Goal: Find specific page/section: Find specific page/section

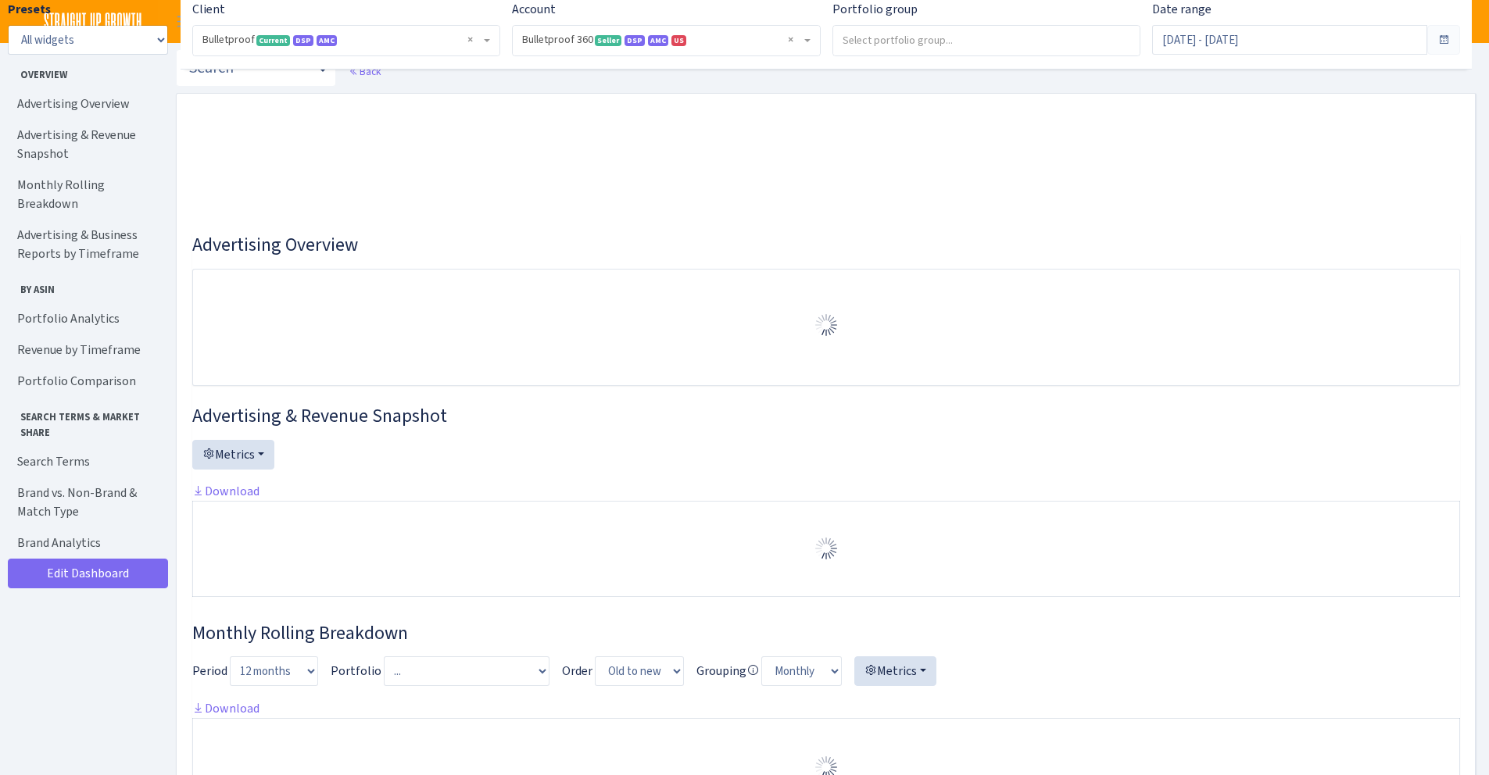
select select "3235730245795869"
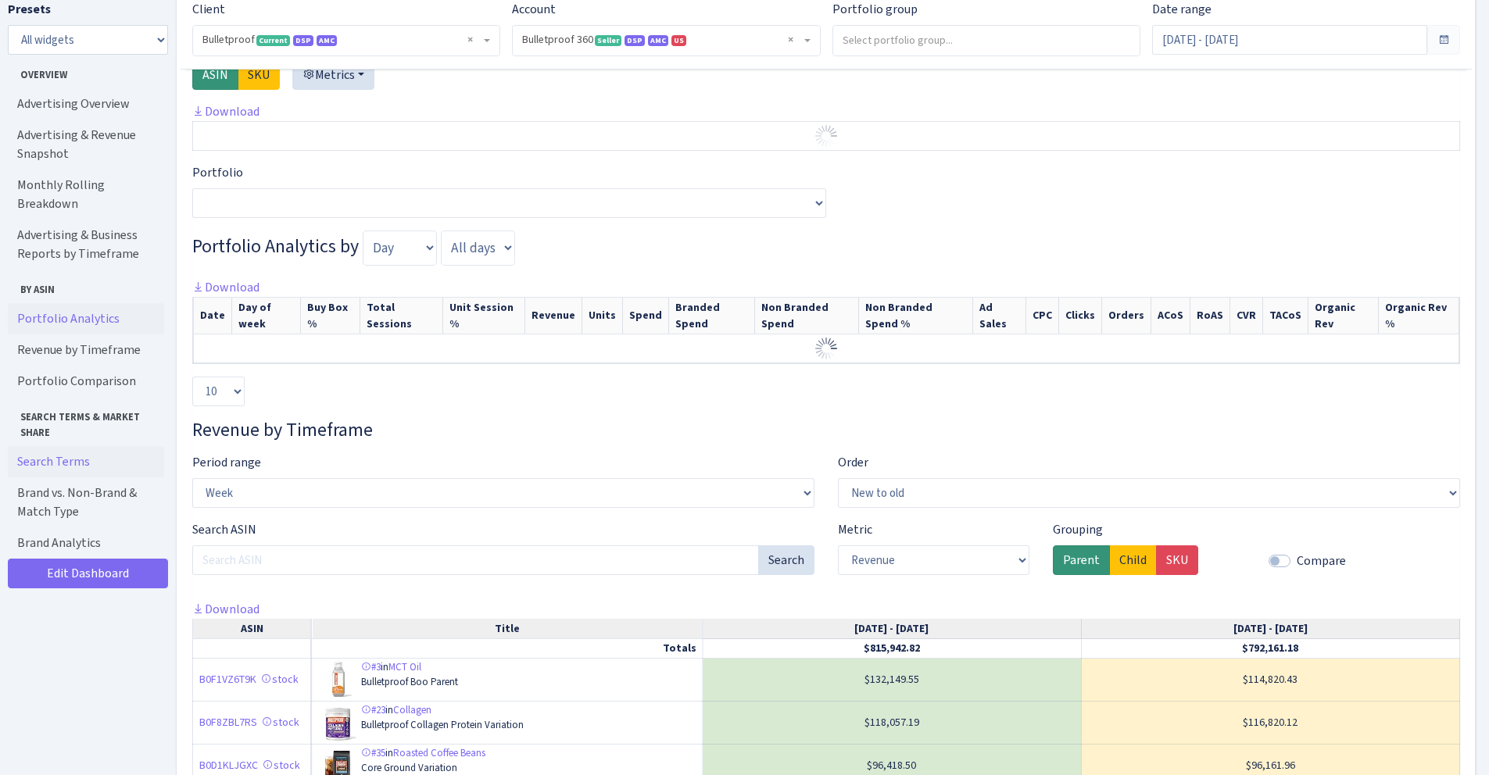
click at [88, 450] on link "Search Terms" at bounding box center [86, 461] width 156 height 31
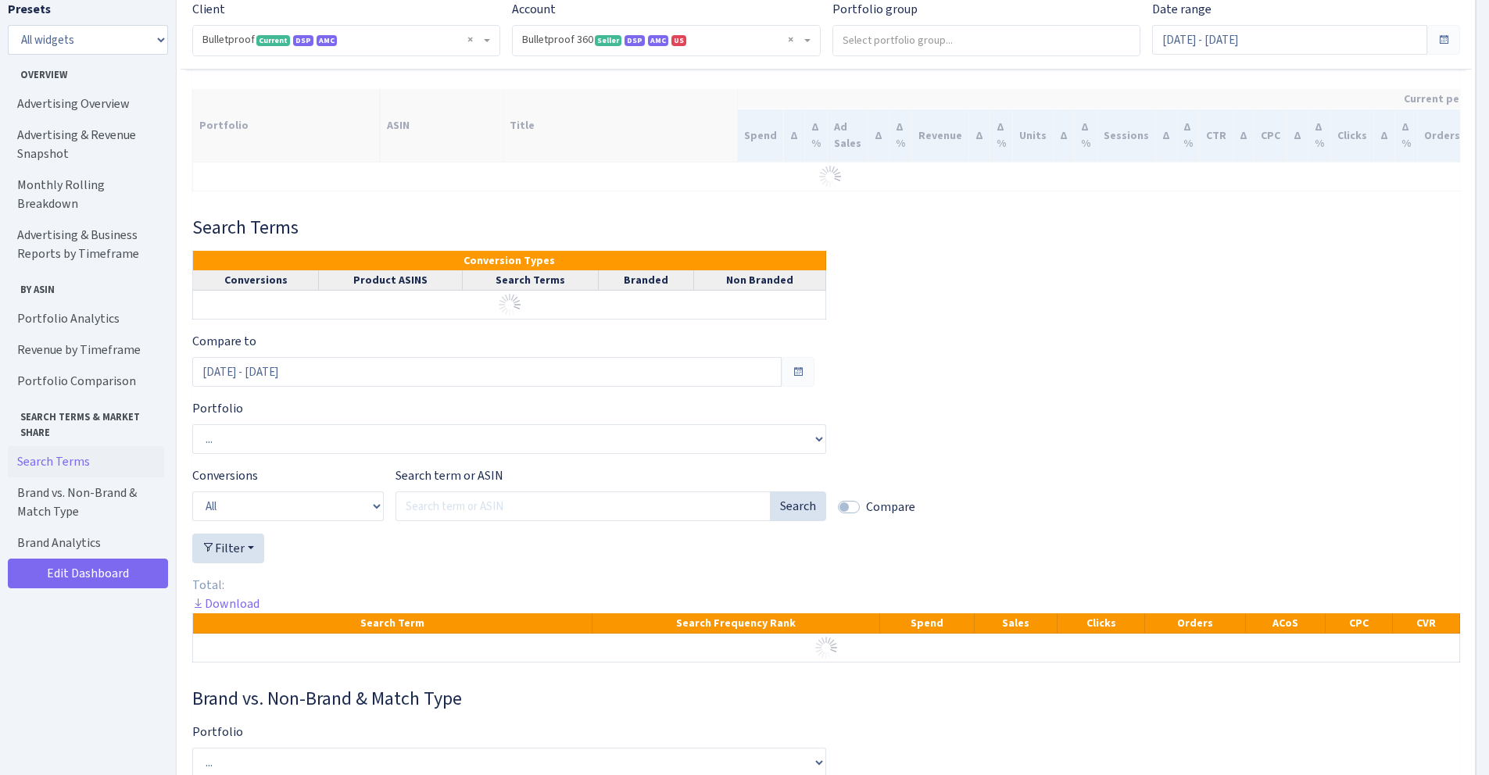
scroll to position [3667, 0]
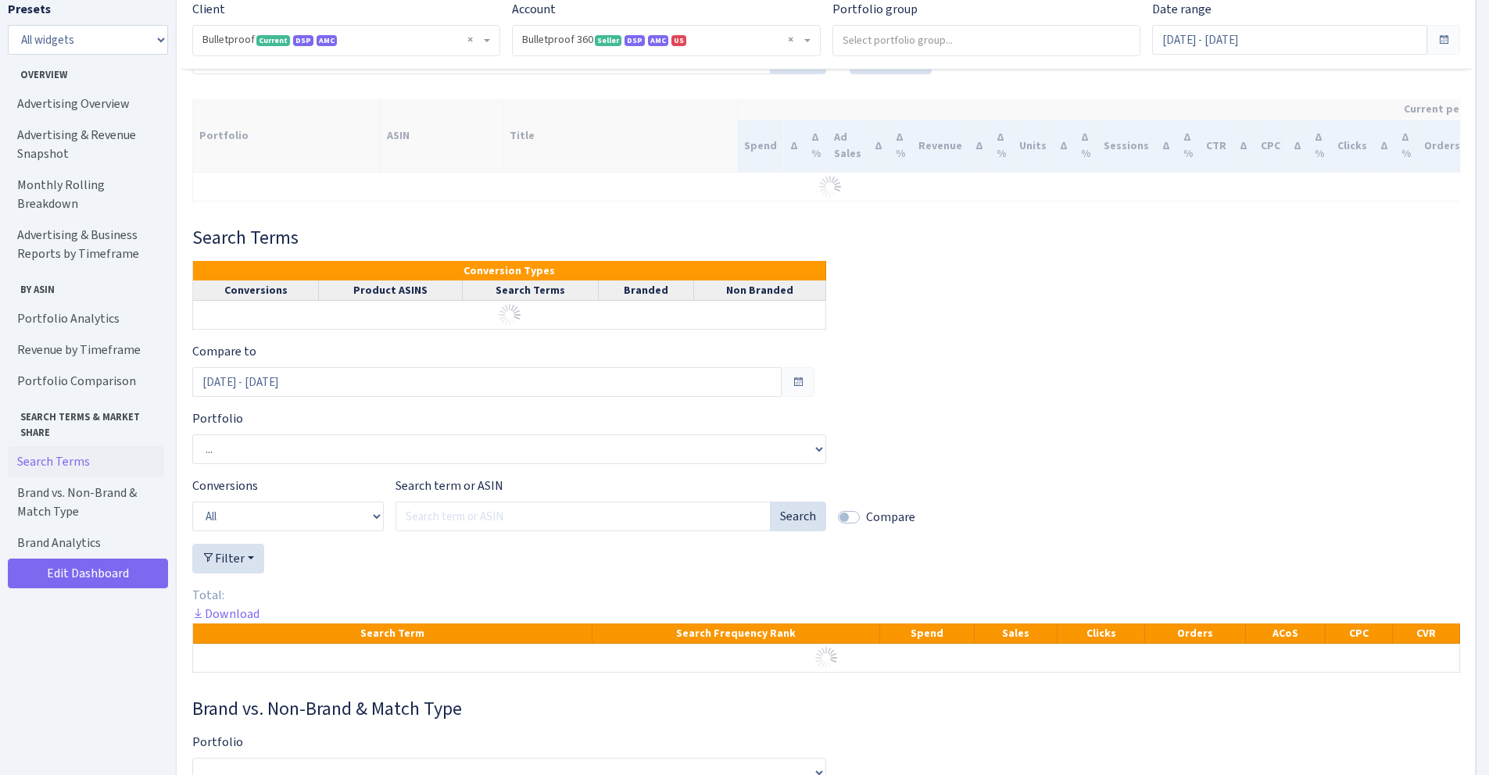
click at [552, 528] on div "Search term or ASIN Search" at bounding box center [610, 504] width 431 height 55
click at [547, 531] on input "Search term or ASIN" at bounding box center [582, 517] width 375 height 30
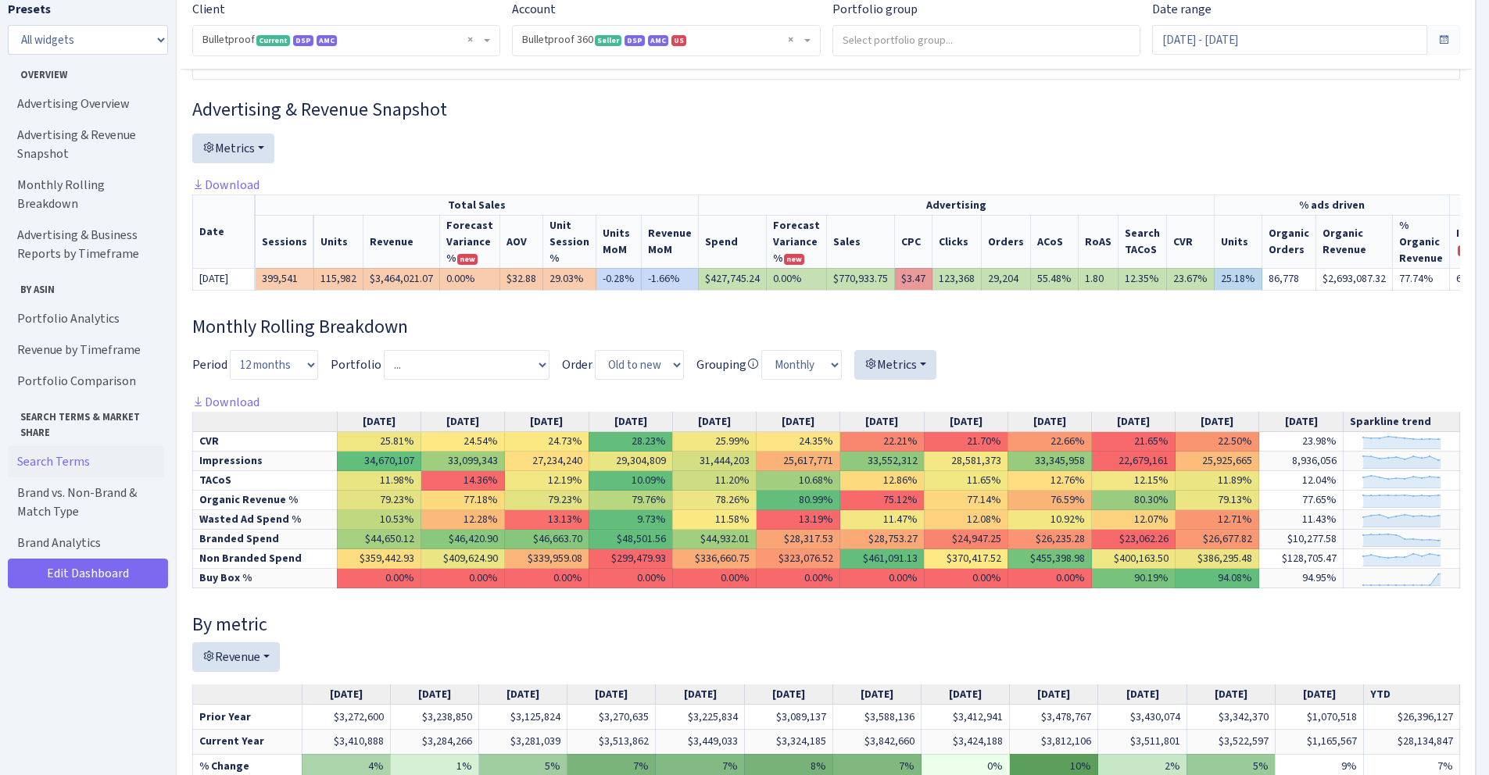
scroll to position [0, 0]
